Goal: Transaction & Acquisition: Purchase product/service

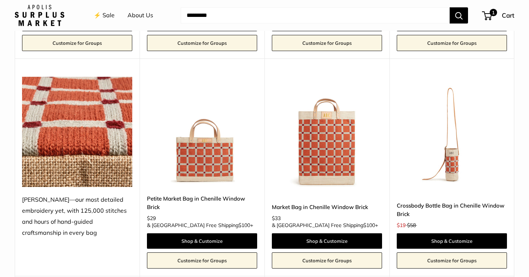
scroll to position [1220, 0]
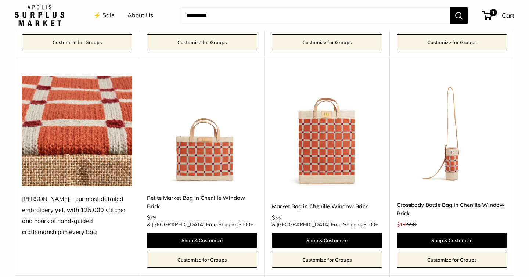
click at [0, 0] on img at bounding box center [0, 0] width 0 height 0
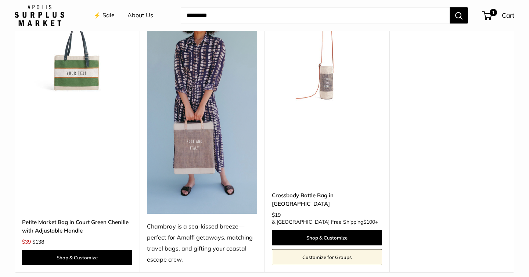
scroll to position [1561, 0]
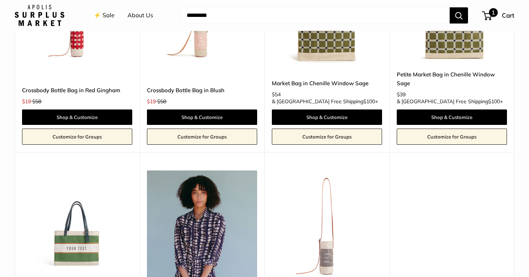
click at [487, 16] on span "1" at bounding box center [487, 15] width 10 height 9
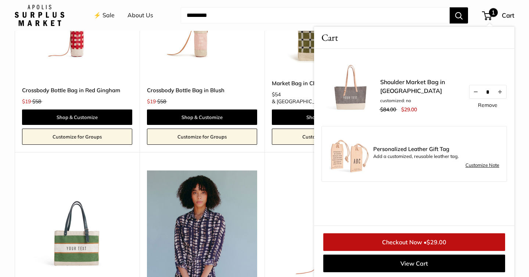
click at [479, 164] on link "Customize Note" at bounding box center [482, 165] width 34 height 9
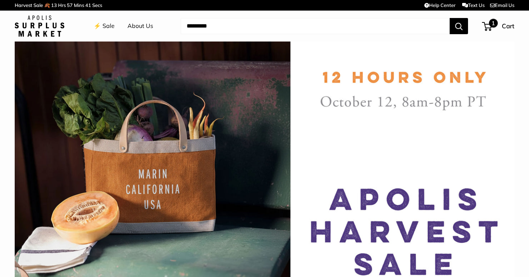
click at [486, 26] on span "1" at bounding box center [487, 26] width 10 height 9
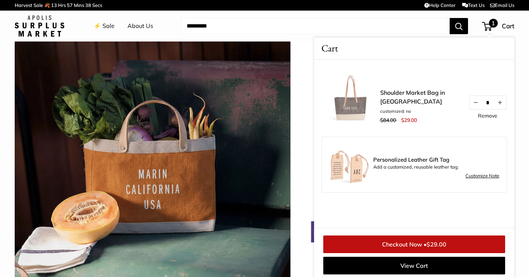
click at [355, 161] on img at bounding box center [349, 164] width 40 height 40
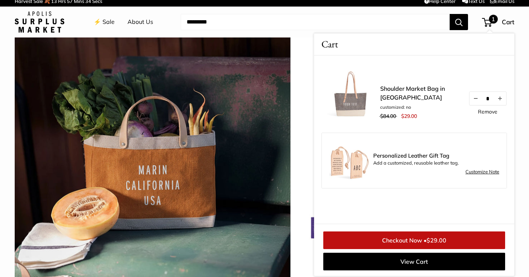
click at [475, 174] on link "Customize Note" at bounding box center [482, 171] width 34 height 9
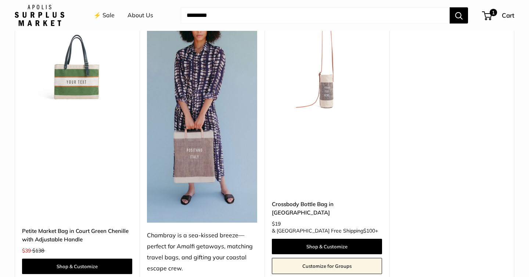
scroll to position [1709, 0]
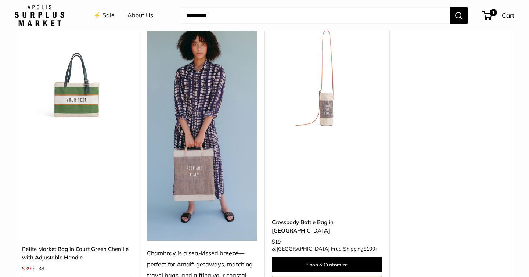
click at [195, 148] on img at bounding box center [202, 131] width 110 height 219
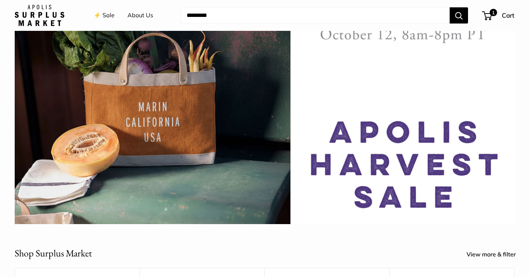
scroll to position [0, 0]
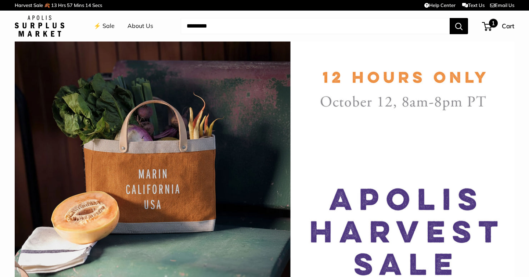
click at [490, 30] on span "1" at bounding box center [487, 26] width 10 height 9
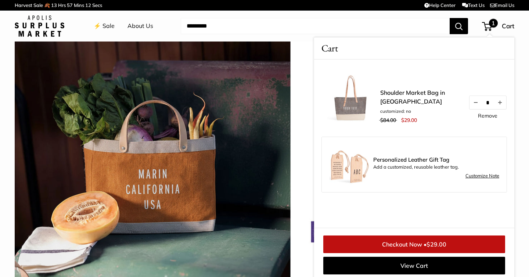
click at [360, 111] on img at bounding box center [350, 96] width 59 height 59
click at [386, 97] on link "Shoulder Market Bag in [GEOGRAPHIC_DATA]" at bounding box center [420, 97] width 81 height 18
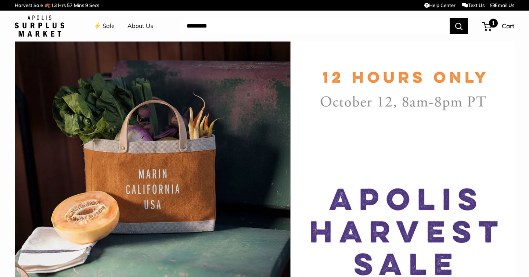
click at [488, 23] on span "1" at bounding box center [487, 26] width 10 height 9
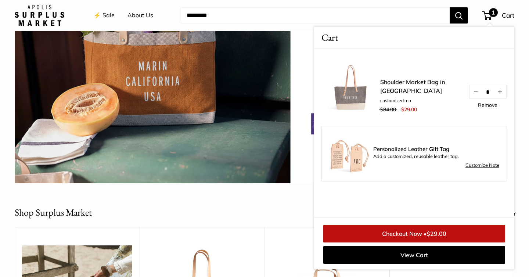
scroll to position [108, 0]
click at [430, 231] on span "$29.00" at bounding box center [436, 233] width 20 height 7
